Goal: Information Seeking & Learning: Learn about a topic

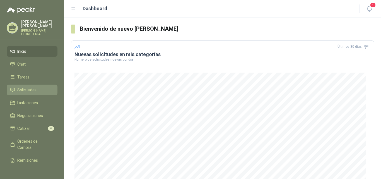
click at [30, 87] on span "Solicitudes" at bounding box center [26, 90] width 19 height 6
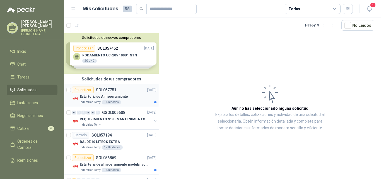
click at [131, 93] on div "Por cotizar SOL057751 [DATE]" at bounding box center [114, 89] width 84 height 7
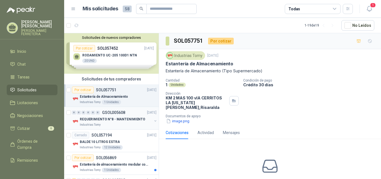
click at [117, 125] on div "Industrias Tomy" at bounding box center [116, 124] width 72 height 4
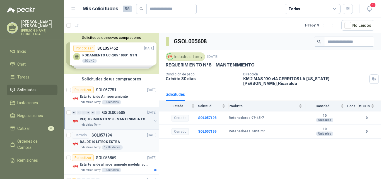
click at [131, 139] on div "BALDE 10 LITROS ESTRA" at bounding box center [118, 141] width 77 height 7
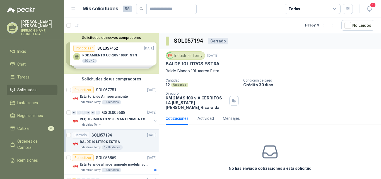
drag, startPoint x: 159, startPoint y: 70, endPoint x: 160, endPoint y: 78, distance: 7.6
click at [160, 78] on div "Solicitudes de nuevos compradores Por cotizar SOL057452 [DATE] RODAMIENTO UC-20…" at bounding box center [222, 107] width 317 height 148
drag, startPoint x: 216, startPoint y: 163, endPoint x: 211, endPoint y: 159, distance: 6.0
click at [214, 161] on div "No has enviado cotizaciones a esta solicitud" at bounding box center [270, 157] width 222 height 56
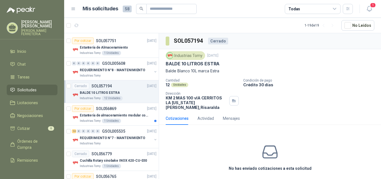
scroll to position [51, 0]
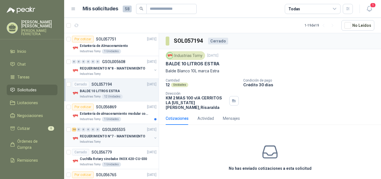
click at [124, 139] on div "REQUERIMIENTO N°7 - MANTENIMIENTO" at bounding box center [116, 136] width 72 height 7
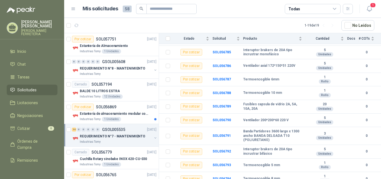
scroll to position [121, 0]
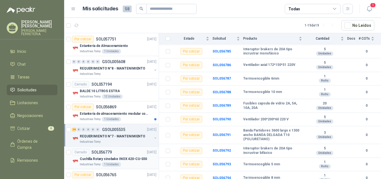
click at [124, 152] on div "Cerrado SOL056779 [DATE]" at bounding box center [114, 152] width 84 height 7
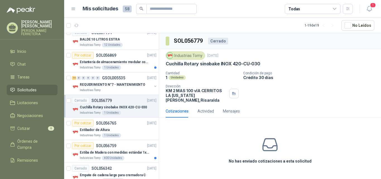
scroll to position [103, 0]
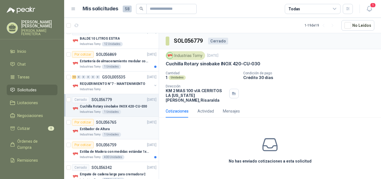
click at [126, 132] on div "Estibador de Altura" at bounding box center [118, 128] width 77 height 7
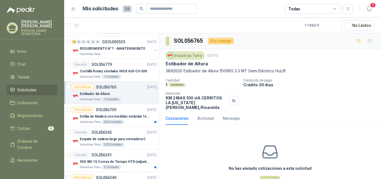
scroll to position [141, 0]
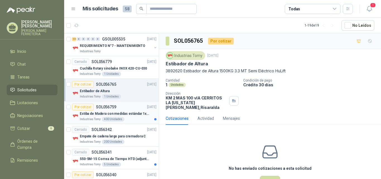
click at [128, 120] on div "Industrias Tomy 400 Unidades" at bounding box center [118, 119] width 77 height 4
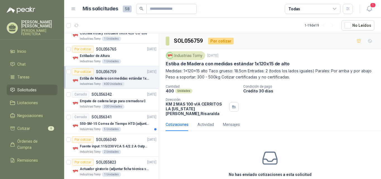
scroll to position [178, 0]
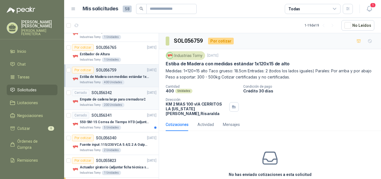
click at [134, 100] on p "Empate de cadena largo para cremadora C" at bounding box center [113, 99] width 66 height 5
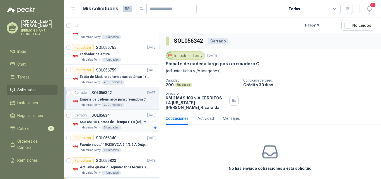
click at [130, 117] on div "Cerrado SOL056341 [DATE]" at bounding box center [114, 115] width 84 height 7
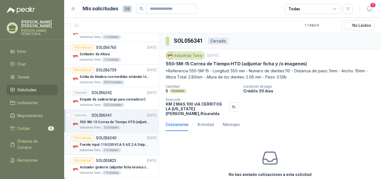
click at [125, 140] on div "Por cotizar SOL056340 [DATE]" at bounding box center [114, 137] width 84 height 7
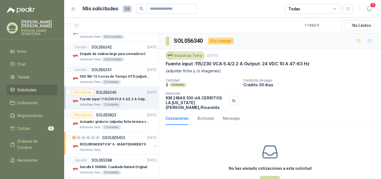
scroll to position [228, 0]
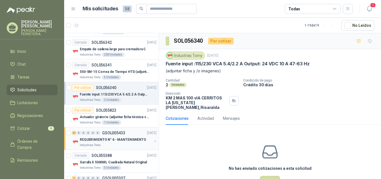
click at [127, 144] on div "Industrias Tomy" at bounding box center [116, 145] width 72 height 4
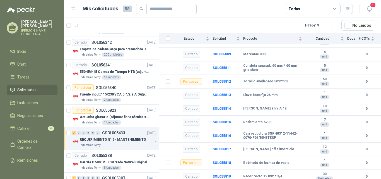
scroll to position [2440, 0]
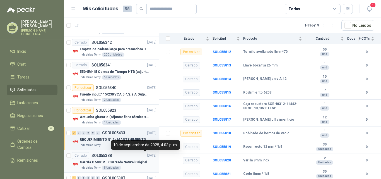
click at [147, 158] on p "[DATE]" at bounding box center [151, 155] width 9 height 5
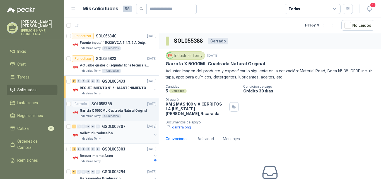
scroll to position [281, 0]
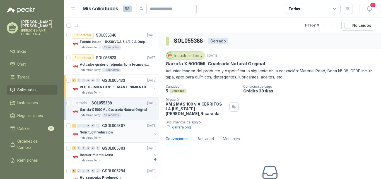
click at [127, 132] on div "Solicitud Producción" at bounding box center [116, 132] width 72 height 7
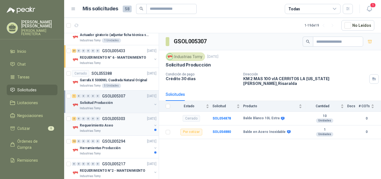
scroll to position [311, 0]
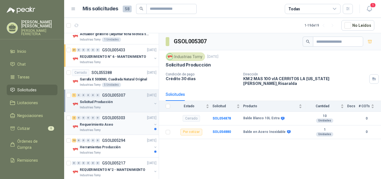
click at [124, 129] on div "Industrias Tomy" at bounding box center [116, 130] width 72 height 4
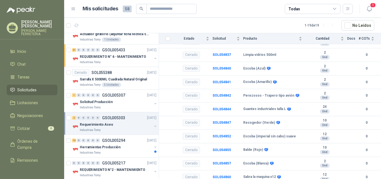
scroll to position [252, 0]
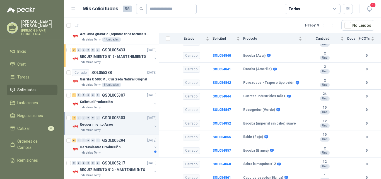
click at [133, 150] on div "Industrias Tomy" at bounding box center [116, 152] width 72 height 4
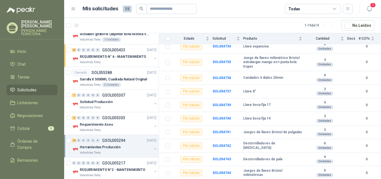
scroll to position [107, 0]
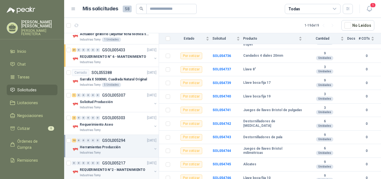
click at [132, 163] on div "0 0 0 0 0 0 GSOL005217 [DATE]" at bounding box center [115, 163] width 86 height 7
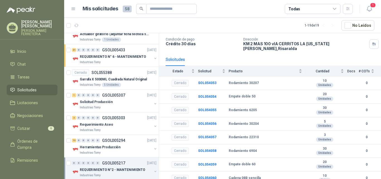
scroll to position [340, 0]
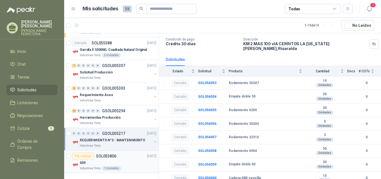
click at [126, 159] on div "Por cotizar SOL053806 [DATE]" at bounding box center [114, 156] width 84 height 7
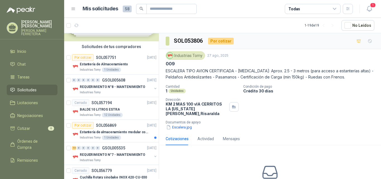
scroll to position [33, 0]
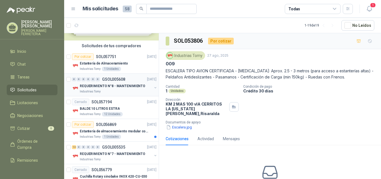
click at [117, 92] on div "Industrias Tomy" at bounding box center [116, 91] width 72 height 4
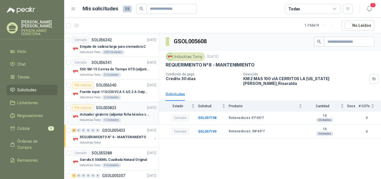
scroll to position [226, 0]
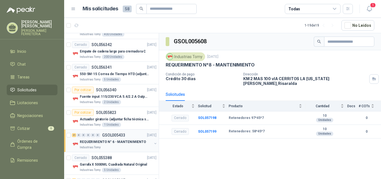
click at [132, 137] on div "21 0 0 0 0 0 GSOL005433 [DATE]" at bounding box center [115, 135] width 86 height 7
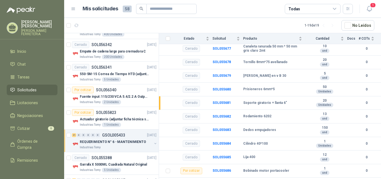
scroll to position [675, 0]
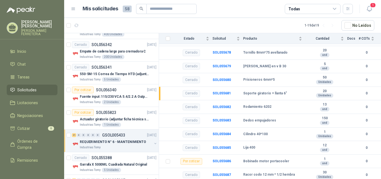
click at [113, 139] on p "REQUERIMIENTO N° 6 - MANTENIMIENTO" at bounding box center [113, 141] width 66 height 5
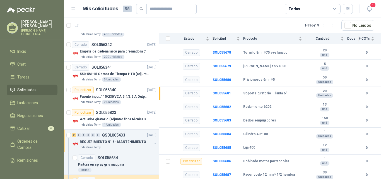
scroll to position [2, 0]
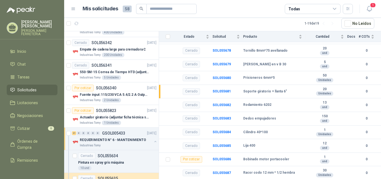
click at [114, 139] on p "REQUERIMIENTO N° 6 - MANTENIMIENTO" at bounding box center [113, 139] width 66 height 5
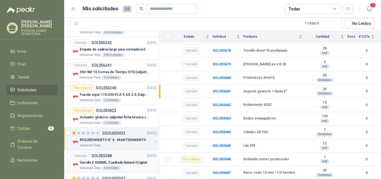
click at [132, 160] on p "Garrafa X 5000ML Cuadrada Natural Original" at bounding box center [113, 162] width 67 height 5
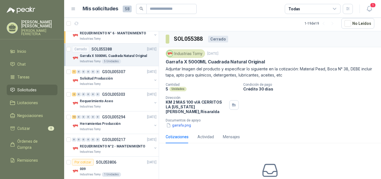
scroll to position [340, 0]
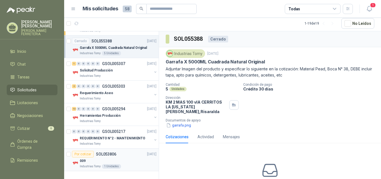
click at [136, 158] on div "009" at bounding box center [118, 160] width 77 height 7
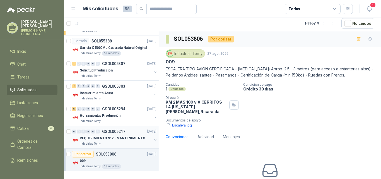
click at [136, 132] on div "0 0 0 0 0 0 GSOL005217 [DATE]" at bounding box center [115, 131] width 86 height 7
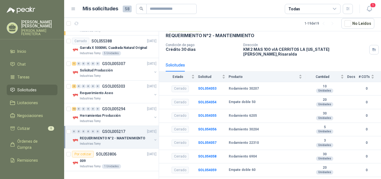
scroll to position [29, 0]
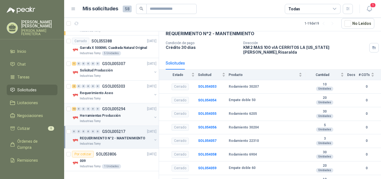
click at [118, 115] on div "Herramientas Producción" at bounding box center [116, 115] width 72 height 7
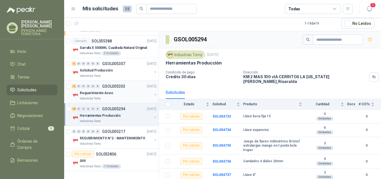
click at [120, 96] on div "Requerimiento Aseo" at bounding box center [116, 93] width 72 height 7
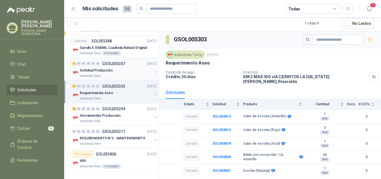
click at [107, 73] on div "Solicitud Producción" at bounding box center [116, 70] width 72 height 7
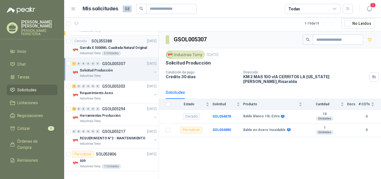
click at [122, 52] on div "Industrias Tomy 5 Unidades" at bounding box center [118, 53] width 77 height 4
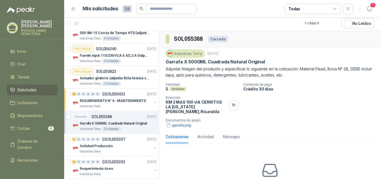
scroll to position [262, 0]
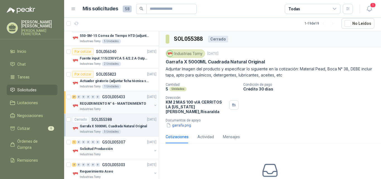
click at [136, 97] on div "21 0 0 0 0 0 GSOL005433 [DATE]" at bounding box center [115, 96] width 86 height 7
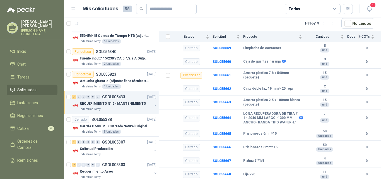
scroll to position [421, 0]
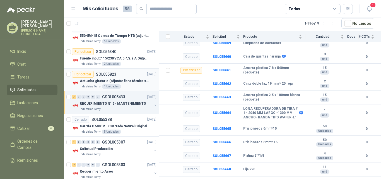
click at [132, 79] on p "Actuador giratorio (adjuntar ficha técnica si es diferente a festo)" at bounding box center [114, 80] width 69 height 5
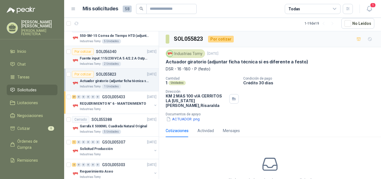
click at [132, 62] on div "Industrias Tomy 2 Unidades" at bounding box center [118, 64] width 77 height 4
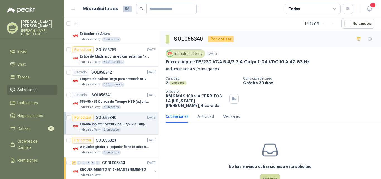
scroll to position [195, 0]
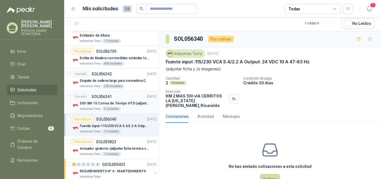
click at [128, 97] on div "Cerrado SOL056341 [DATE]" at bounding box center [114, 96] width 84 height 7
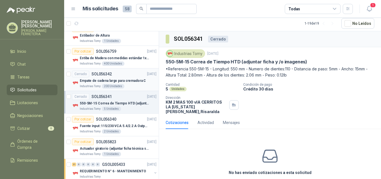
click at [117, 75] on div "Cerrado SOL056342 [DATE]" at bounding box center [114, 74] width 84 height 7
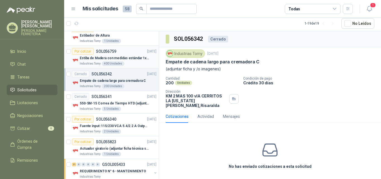
click at [126, 55] on div "Estiba de Madera con medidas estándar 1x120x15 de alto" at bounding box center [118, 58] width 77 height 7
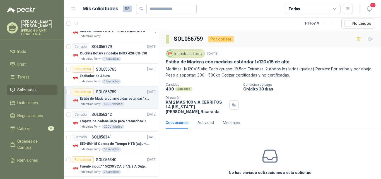
scroll to position [153, 0]
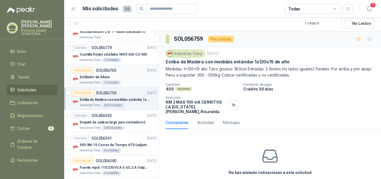
click at [137, 79] on div "Estibador de Altura" at bounding box center [118, 77] width 77 height 7
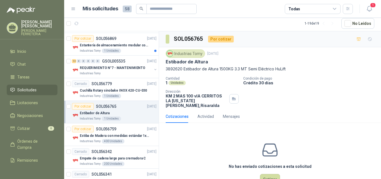
scroll to position [109, 0]
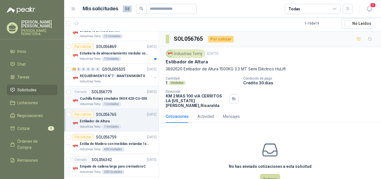
click at [131, 93] on div "Cerrado SOL056779 [DATE]" at bounding box center [114, 91] width 84 height 7
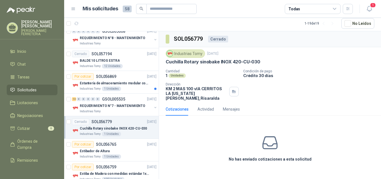
scroll to position [76, 0]
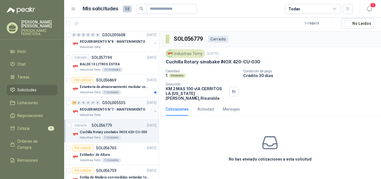
click at [132, 102] on div "14 0 0 0 0 0 GSOL005535 [DATE]" at bounding box center [115, 102] width 86 height 7
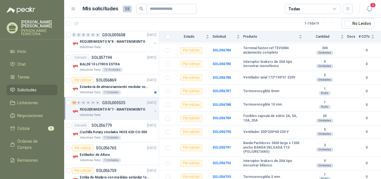
scroll to position [121, 0]
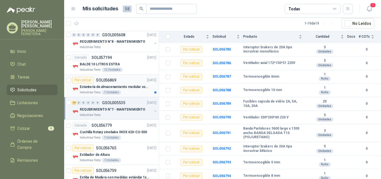
click at [142, 84] on p "Estantería de almacenamiento modular con organizadores abiertos" at bounding box center [114, 86] width 69 height 5
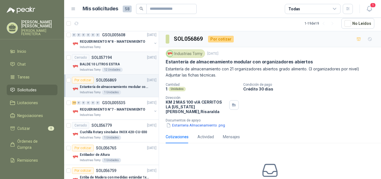
click at [129, 63] on div "BALDE 10 LITROS ESTRA" at bounding box center [118, 64] width 77 height 7
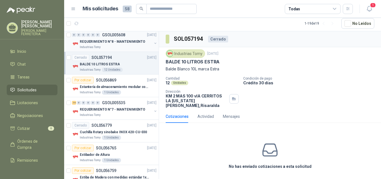
click at [129, 48] on div "Industrias Tomy" at bounding box center [116, 47] width 72 height 4
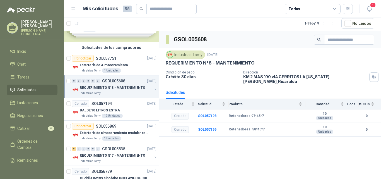
scroll to position [29, 0]
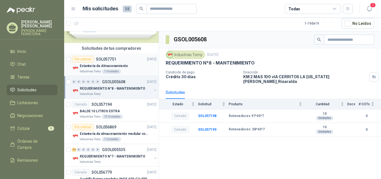
click at [135, 71] on div "Industrias Tomy 1 Unidades" at bounding box center [118, 71] width 77 height 4
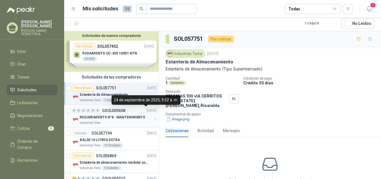
click at [147, 109] on p "[DATE]" at bounding box center [151, 110] width 9 height 5
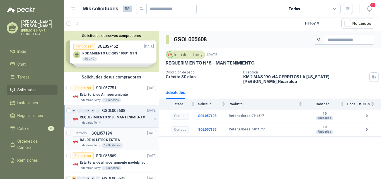
click at [133, 138] on div "BALDE 10 LITROS ESTRA" at bounding box center [118, 139] width 77 height 7
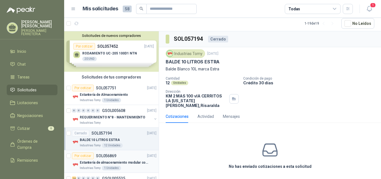
click at [147, 158] on p "[DATE]" at bounding box center [151, 155] width 9 height 5
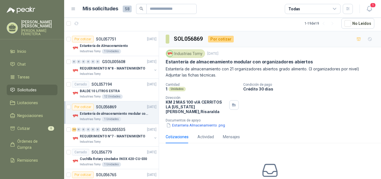
scroll to position [54, 0]
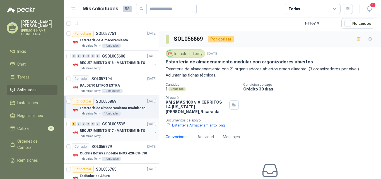
click at [141, 128] on p "REQUERIMIENTO N°7 - MANTENIMIENTO" at bounding box center [113, 130] width 66 height 5
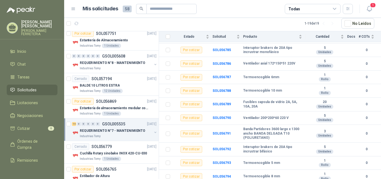
scroll to position [121, 0]
click at [110, 149] on div "Cerrado SOL056779" at bounding box center [92, 146] width 40 height 7
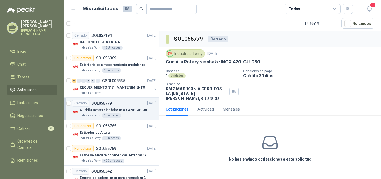
scroll to position [105, 0]
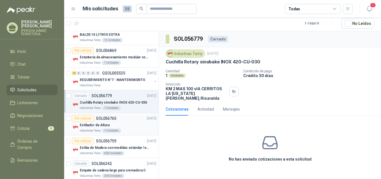
click at [136, 126] on div "Estibador de Altura" at bounding box center [118, 125] width 77 height 7
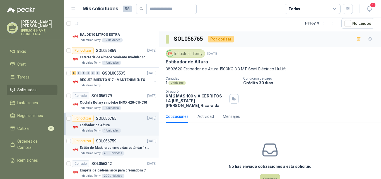
click at [130, 150] on p "Estiba de Madera con medidas estándar 1x120x15 de alto" at bounding box center [114, 147] width 69 height 5
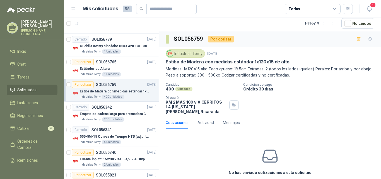
scroll to position [170, 0]
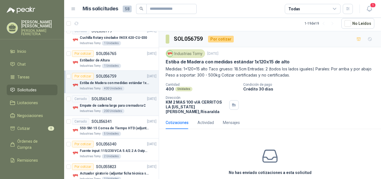
click at [134, 105] on p "Empate de cadena largo para cremadora C" at bounding box center [113, 105] width 66 height 5
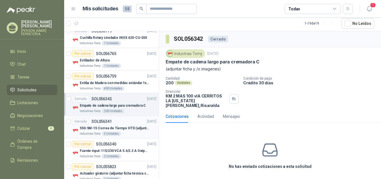
click at [128, 126] on p "550-5M-15 Correa de Tiempo HTD (adjuntar ficha y /o imagenes)" at bounding box center [114, 127] width 69 height 5
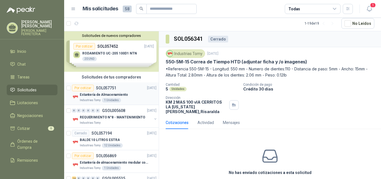
click at [134, 93] on div "Estantería de Almacenamiento" at bounding box center [118, 94] width 77 height 7
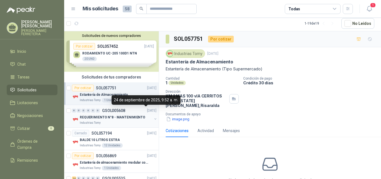
click at [147, 111] on p "[DATE]" at bounding box center [151, 110] width 9 height 5
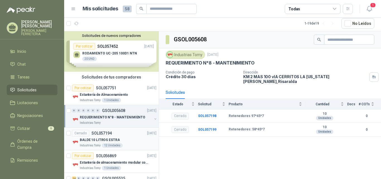
click at [134, 139] on div "BALDE 10 LITROS ESTRA" at bounding box center [118, 139] width 77 height 7
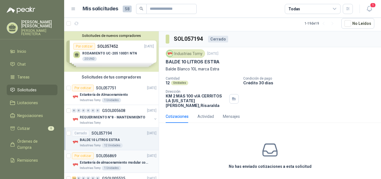
click at [134, 158] on div "Por cotizar SOL056869 [DATE]" at bounding box center [114, 155] width 84 height 7
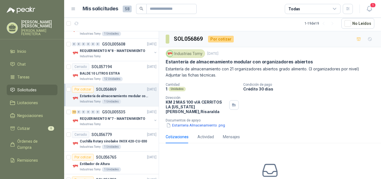
scroll to position [91, 0]
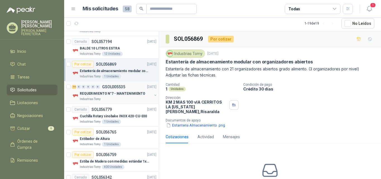
click at [129, 98] on div "Industrias Tomy" at bounding box center [116, 99] width 72 height 4
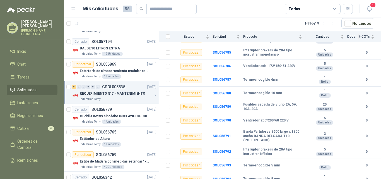
scroll to position [121, 0]
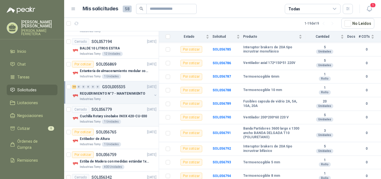
click at [103, 116] on p "Cuchilla Rotary sinobake INOX 420-CU-030" at bounding box center [113, 115] width 67 height 5
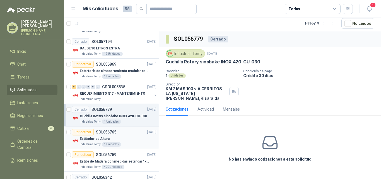
click at [127, 133] on div "Por cotizar SOL056765 [DATE]" at bounding box center [114, 132] width 84 height 7
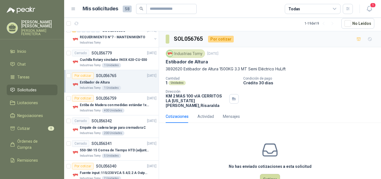
scroll to position [156, 0]
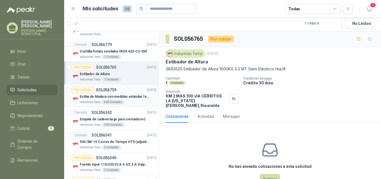
click at [128, 106] on article "Por cotizar SOL056759 [DATE] Estiba [PERSON_NAME] con medidas estándar 1x120x15…" at bounding box center [111, 95] width 95 height 23
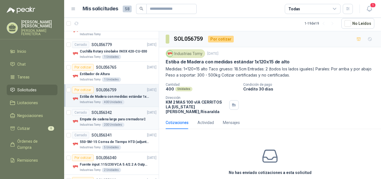
click at [128, 119] on p "Empate de cadena largo para cremadora C" at bounding box center [113, 119] width 66 height 5
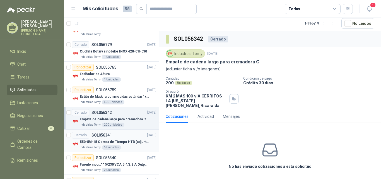
click at [128, 136] on div "Cerrado SOL056341 [DATE]" at bounding box center [114, 135] width 84 height 7
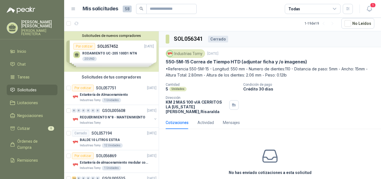
click at [119, 49] on div "Solicitudes de nuevos compradores Por cotizar SOL057452 [DATE] RODAMIENTO UC-20…" at bounding box center [111, 51] width 95 height 40
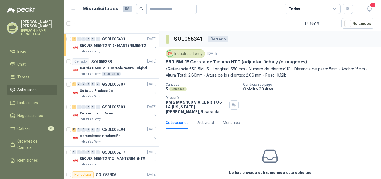
scroll to position [437, 0]
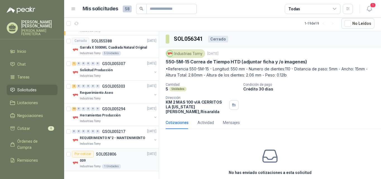
click at [127, 154] on div "Por cotizar SOL053806 [DATE]" at bounding box center [114, 154] width 84 height 7
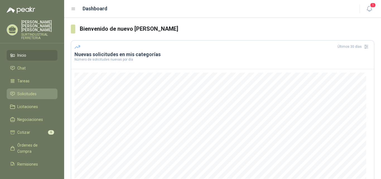
click at [20, 91] on span "Solicitudes" at bounding box center [26, 94] width 19 height 6
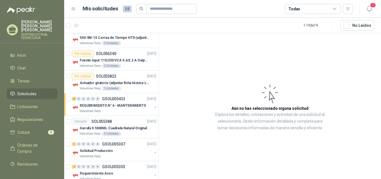
scroll to position [340, 0]
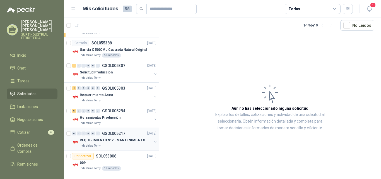
click at [122, 141] on p "REQUERIMIENTO N°2 - MANTENIMIENTO" at bounding box center [113, 139] width 66 height 5
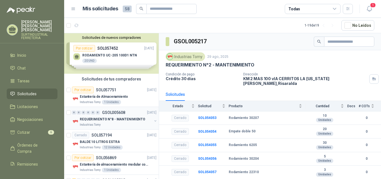
click at [148, 122] on div "REQUERIMIENTO N°8 - MANTENIMIENTO Industrias Tomy" at bounding box center [115, 121] width 86 height 11
